Goal: Task Accomplishment & Management: Complete application form

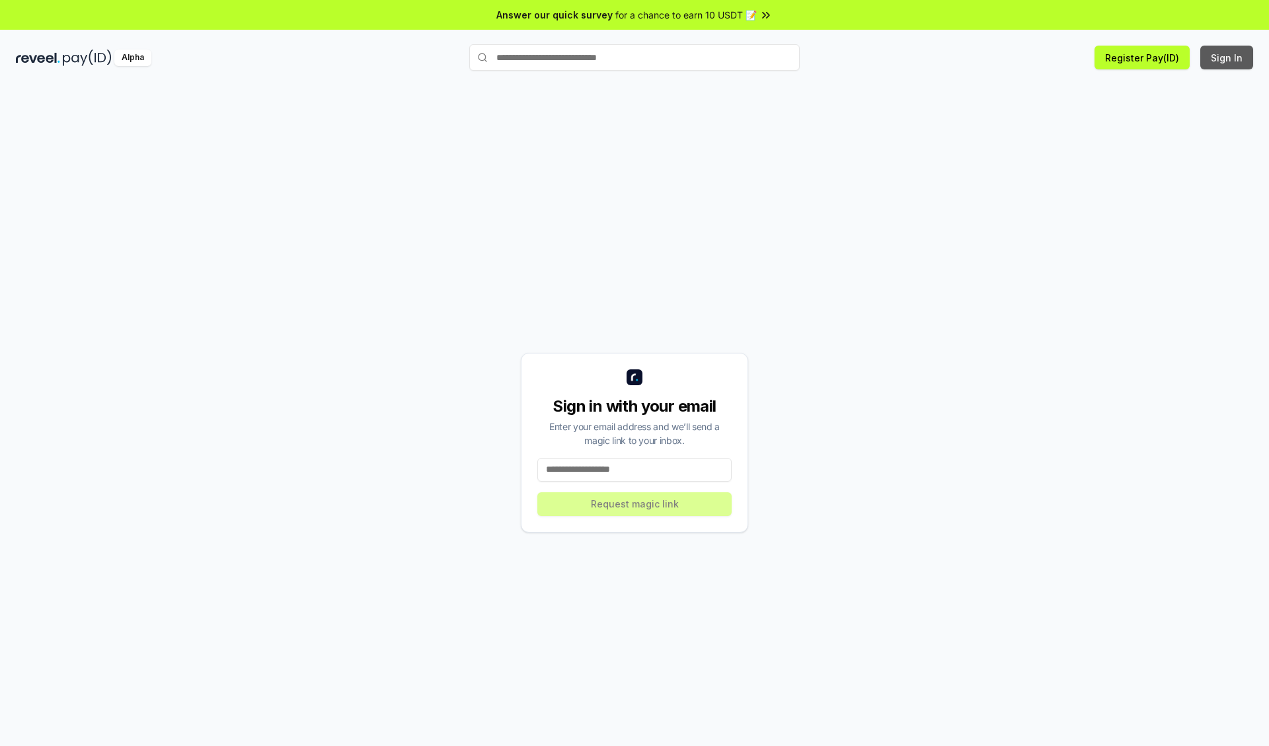
click at [1227, 58] on button "Sign In" at bounding box center [1226, 58] width 53 height 24
type input "**********"
click at [635, 504] on button "Request magic link" at bounding box center [634, 504] width 194 height 24
